Goal: Task Accomplishment & Management: Complete application form

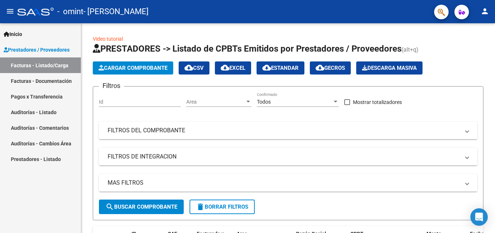
click at [41, 67] on link "Facturas - Listado/Carga" at bounding box center [40, 65] width 81 height 16
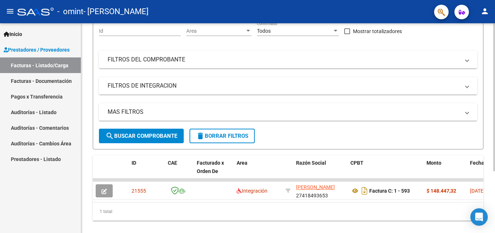
scroll to position [73, 0]
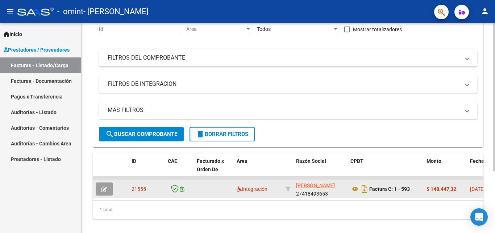
click at [215, 192] on datatable-body-cell at bounding box center [214, 189] width 40 height 18
click at [215, 191] on datatable-body-cell at bounding box center [214, 189] width 40 height 18
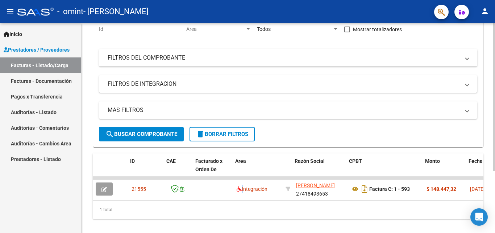
scroll to position [0, 25]
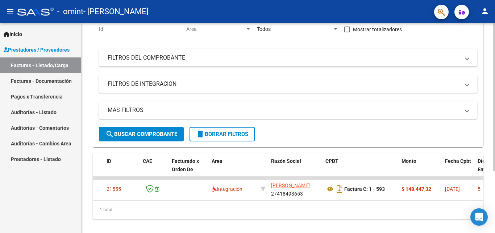
click at [184, 207] on div "1 total" at bounding box center [288, 209] width 391 height 18
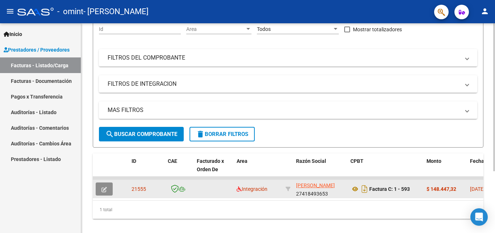
click at [108, 191] on button "button" at bounding box center [104, 188] width 17 height 13
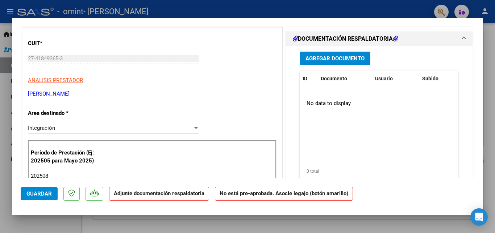
scroll to position [36, 0]
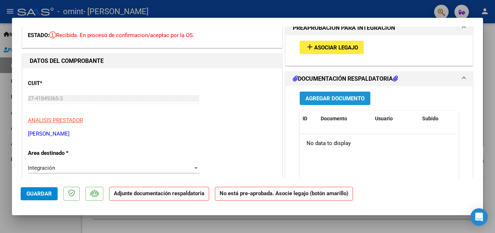
click at [345, 99] on span "Agregar Documento" at bounding box center [335, 98] width 59 height 7
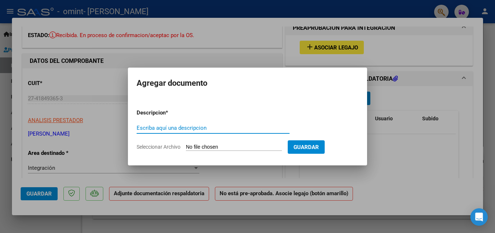
click at [233, 129] on input "Escriba aquí una descripcion" at bounding box center [213, 127] width 153 height 7
click at [228, 148] on input "Seleccionar Archivo" at bounding box center [234, 147] width 96 height 7
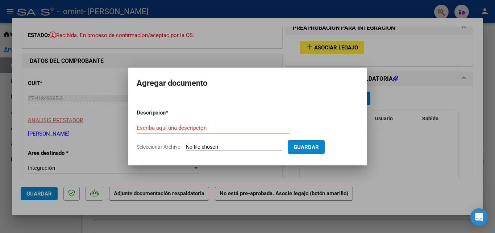
type input "C:\fakepath\planilla to neme.pdf"
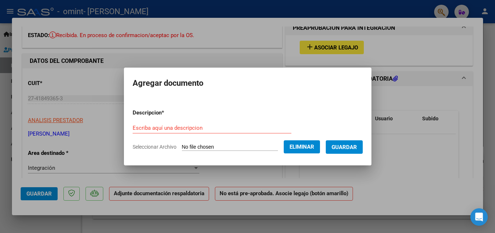
click at [197, 130] on input "Escriba aquí una descripcion" at bounding box center [212, 127] width 159 height 7
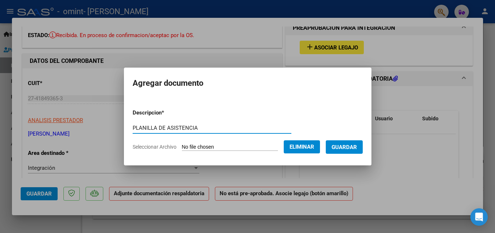
type input "PLANILLA DE ASISTENCIA"
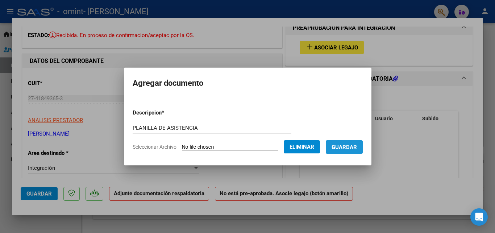
click at [348, 148] on span "Guardar" at bounding box center [344, 147] width 25 height 7
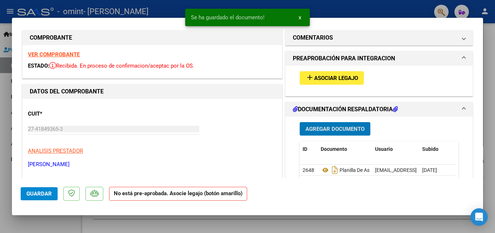
scroll to position [0, 0]
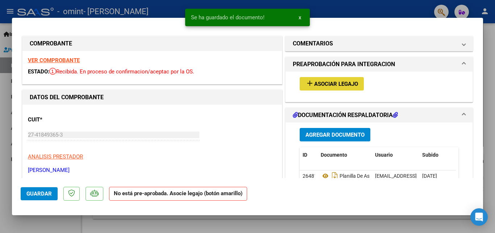
click at [326, 79] on button "add Asociar Legajo" at bounding box center [332, 83] width 64 height 13
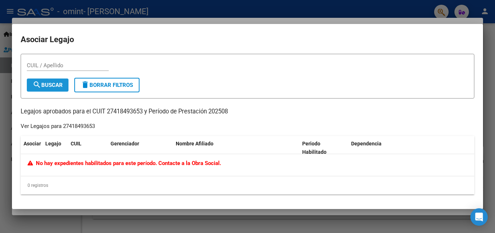
click at [37, 89] on button "search Buscar" at bounding box center [48, 84] width 42 height 13
click at [45, 88] on button "search Buscar" at bounding box center [48, 84] width 42 height 13
click at [469, 16] on div at bounding box center [247, 116] width 495 height 233
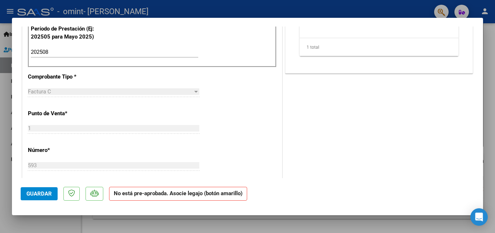
scroll to position [254, 0]
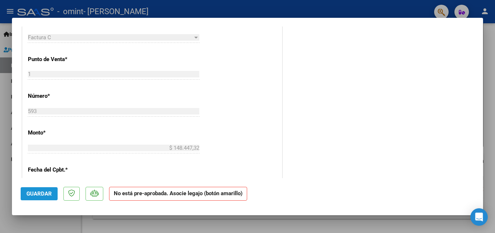
click at [39, 198] on button "Guardar" at bounding box center [39, 193] width 37 height 13
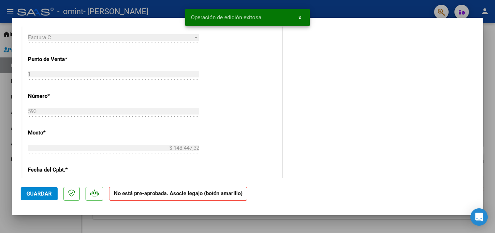
click at [300, 17] on span "x" at bounding box center [300, 17] width 3 height 7
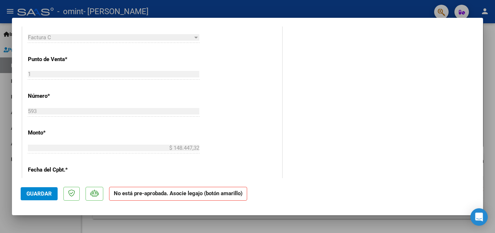
click at [361, 9] on div at bounding box center [247, 116] width 495 height 233
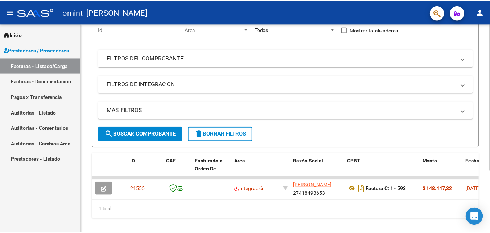
scroll to position [0, 0]
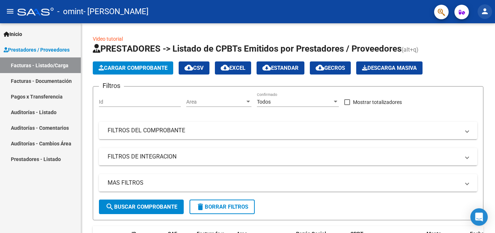
click at [489, 14] on mat-icon "person" at bounding box center [485, 11] width 9 height 9
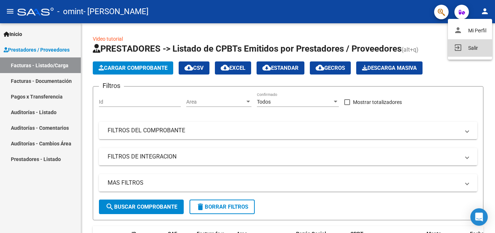
click at [476, 48] on button "exit_to_app Salir" at bounding box center [470, 47] width 44 height 17
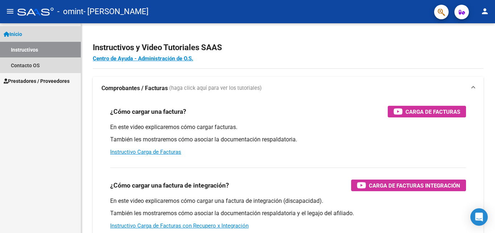
click at [18, 33] on span "Inicio" at bounding box center [13, 34] width 18 height 8
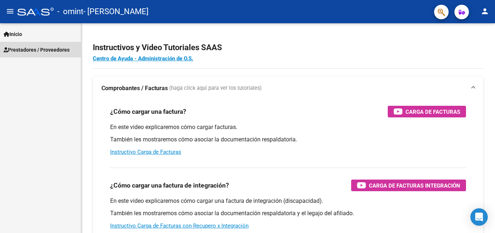
click at [28, 47] on span "Prestadores / Proveedores" at bounding box center [37, 50] width 66 height 8
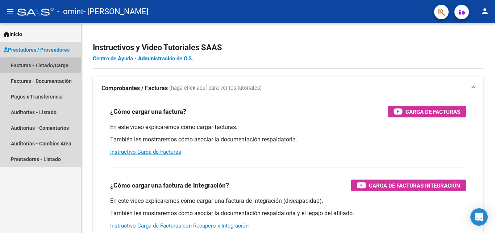
click at [62, 68] on link "Facturas - Listado/Carga" at bounding box center [40, 65] width 81 height 16
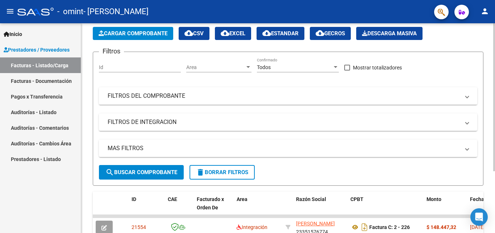
scroll to position [87, 0]
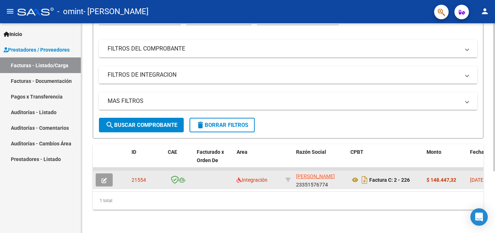
click at [107, 177] on icon "button" at bounding box center [104, 179] width 5 height 5
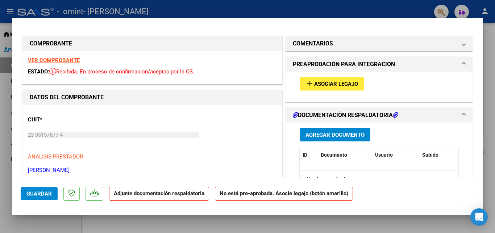
click at [331, 126] on div "Agregar Documento ID Documento Usuario Subido Acción No data to display 0 total…" at bounding box center [380, 194] width 170 height 145
click at [330, 132] on span "Agregar Documento" at bounding box center [335, 134] width 59 height 7
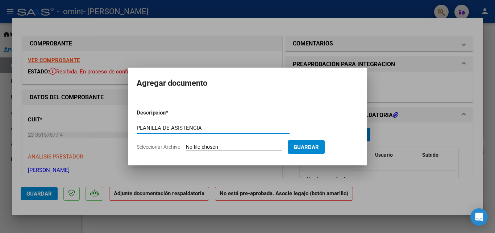
type input "PLANILLA DE ASISTENCIA"
click at [275, 147] on input "Seleccionar Archivo" at bounding box center [234, 147] width 96 height 7
type input "C:\fakepath\planilla fga neme.pdf"
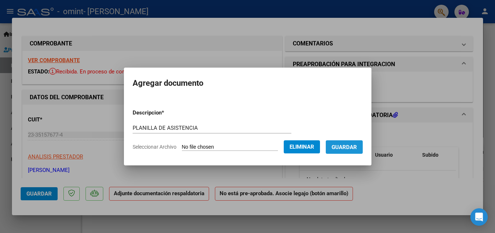
click at [356, 149] on span "Guardar" at bounding box center [344, 147] width 25 height 7
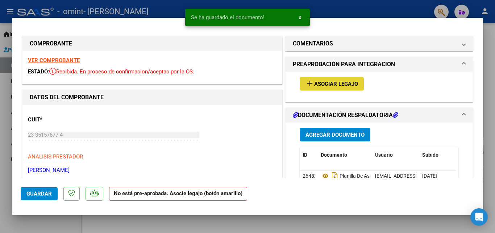
click at [334, 82] on span "Asociar Legajo" at bounding box center [336, 84] width 44 height 7
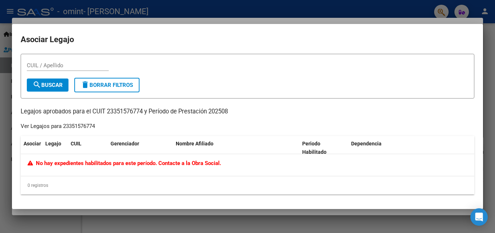
click at [241, 221] on div at bounding box center [247, 116] width 495 height 233
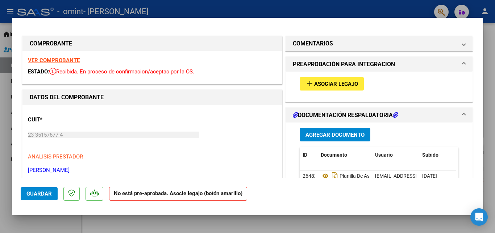
click at [44, 194] on span "Guardar" at bounding box center [38, 193] width 25 height 7
click at [5, 90] on div at bounding box center [247, 116] width 495 height 233
type input "$ 0,00"
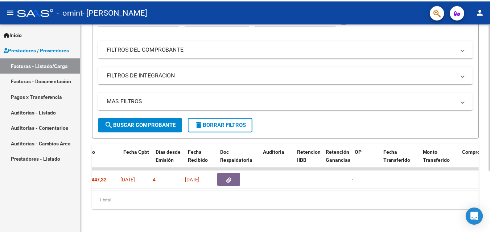
scroll to position [0, 346]
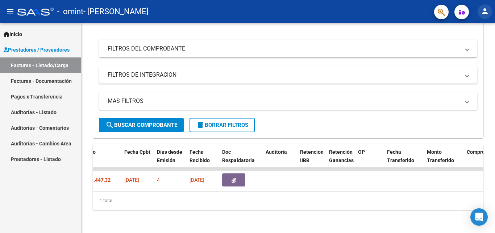
click at [486, 18] on button "person" at bounding box center [485, 11] width 15 height 15
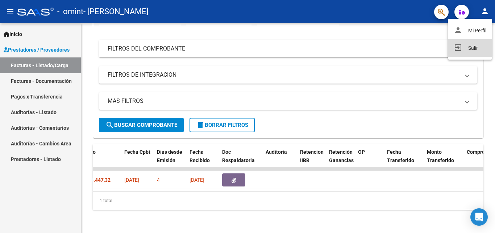
click at [473, 47] on button "exit_to_app Salir" at bounding box center [470, 47] width 44 height 17
